Goal: Task Accomplishment & Management: Use online tool/utility

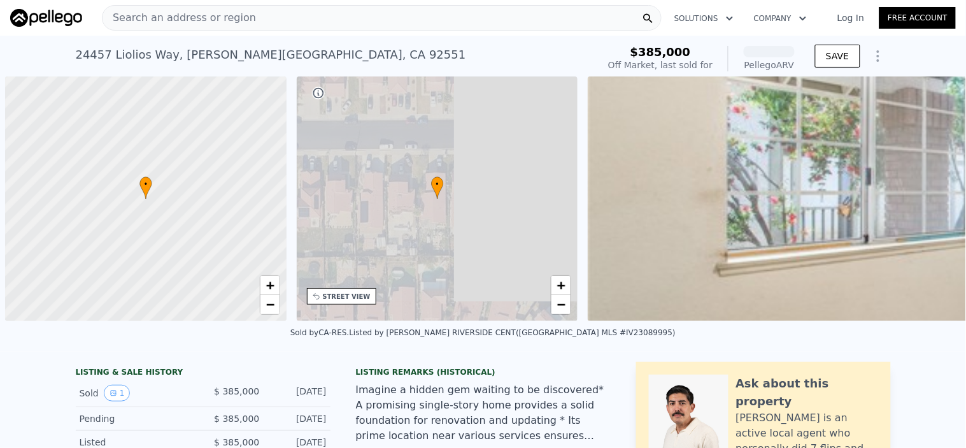
scroll to position [0, 4]
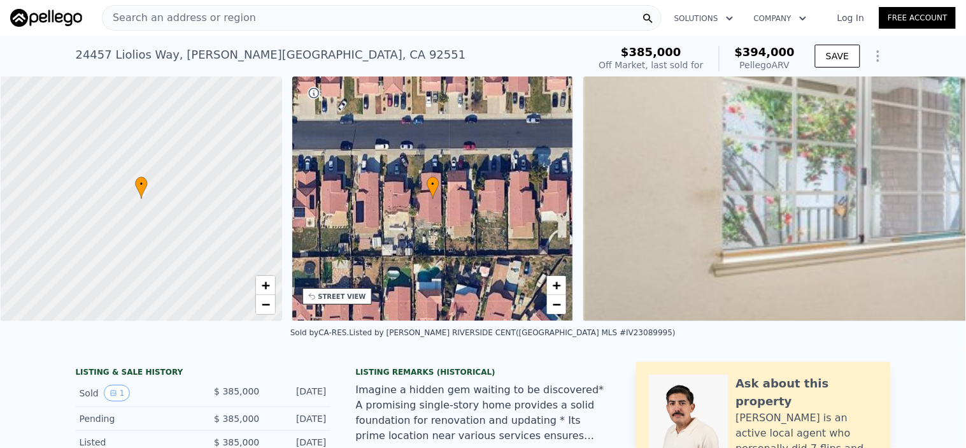
click at [275, 19] on div "Search an address or region" at bounding box center [382, 17] width 560 height 25
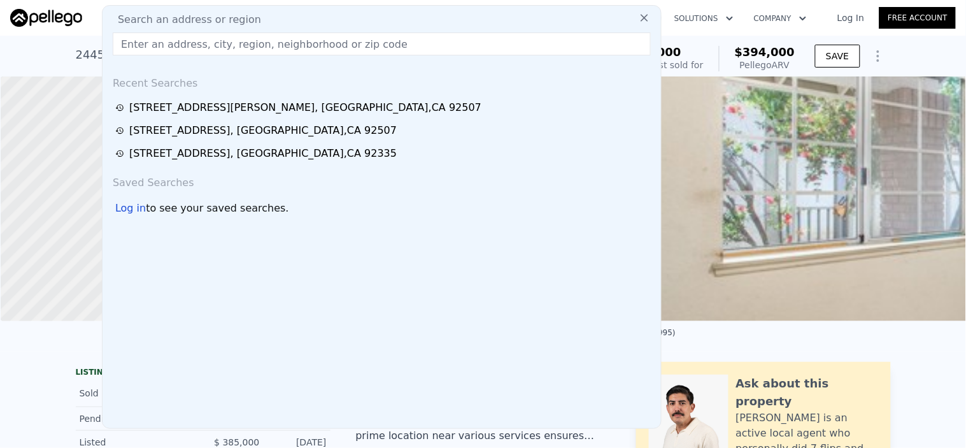
click at [246, 49] on input "text" at bounding box center [382, 43] width 538 height 23
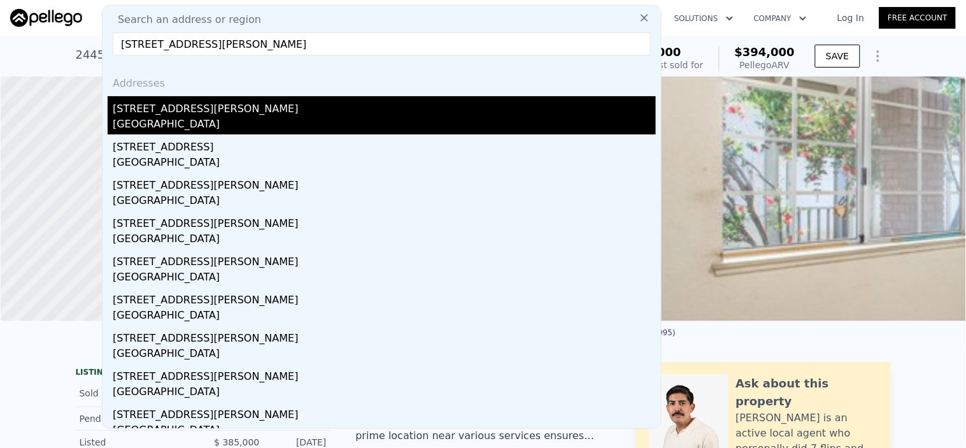
type input "[STREET_ADDRESS][PERSON_NAME]"
click at [129, 128] on div "[GEOGRAPHIC_DATA]" at bounding box center [384, 126] width 543 height 18
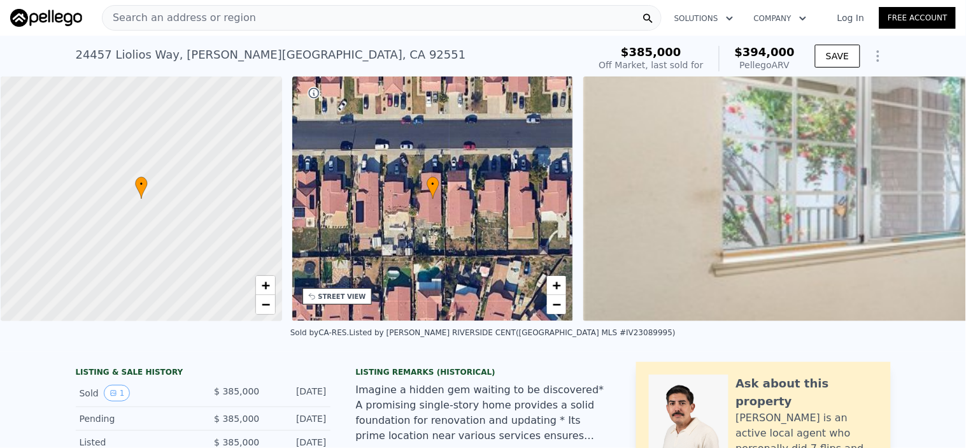
type input "2"
type input "4"
type input "1"
type input "890"
type input "1644"
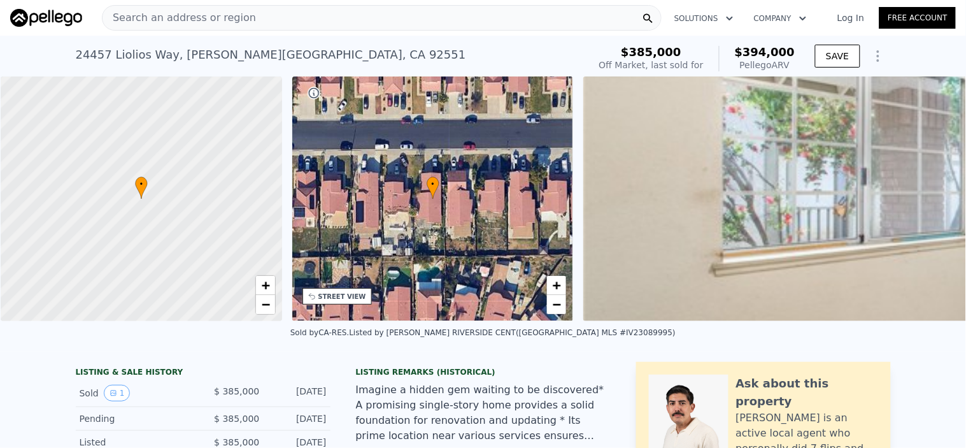
type input "6534"
type input "8276"
type input "$ 568,000"
type input "$ 8,523"
